Goal: Information Seeking & Learning: Learn about a topic

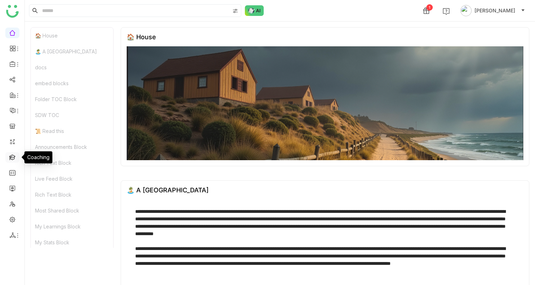
click at [14, 156] on link at bounding box center [12, 157] width 6 height 6
click at [13, 190] on link at bounding box center [12, 188] width 6 height 6
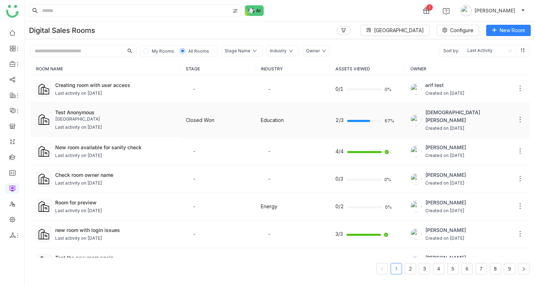
click at [83, 121] on div "[GEOGRAPHIC_DATA]" at bounding box center [114, 119] width 119 height 7
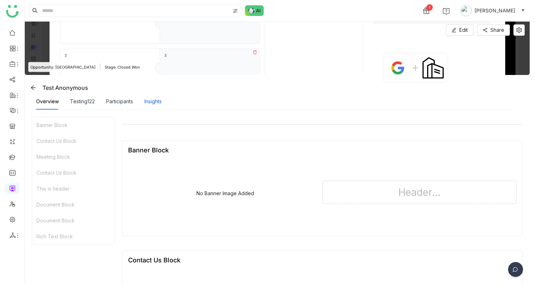
click at [158, 99] on div "Insights" at bounding box center [152, 102] width 17 height 8
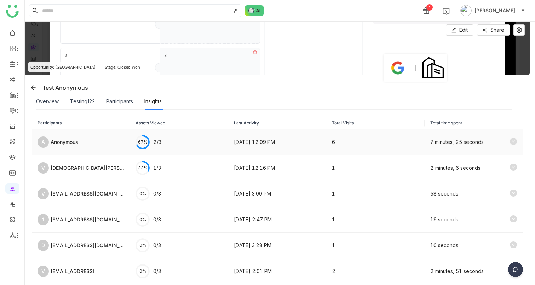
click at [510, 143] on icon at bounding box center [513, 141] width 7 height 7
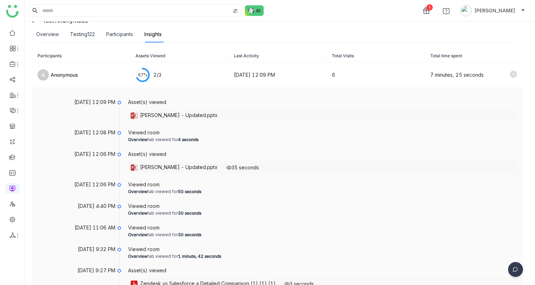
scroll to position [66, 0]
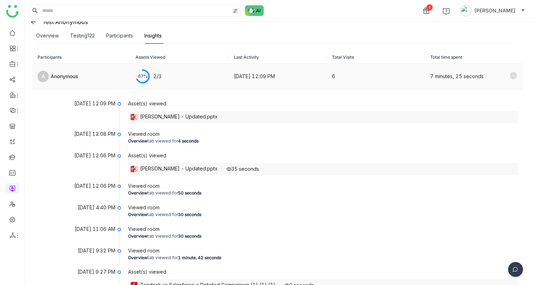
click at [512, 75] on td "7 minutes, 25 seconds" at bounding box center [474, 77] width 98 height 26
click at [510, 76] on icon at bounding box center [513, 75] width 7 height 7
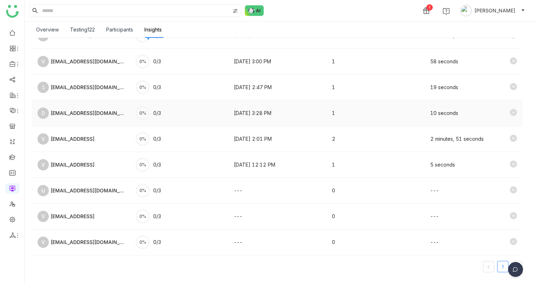
scroll to position [0, 0]
